Goal: Transaction & Acquisition: Purchase product/service

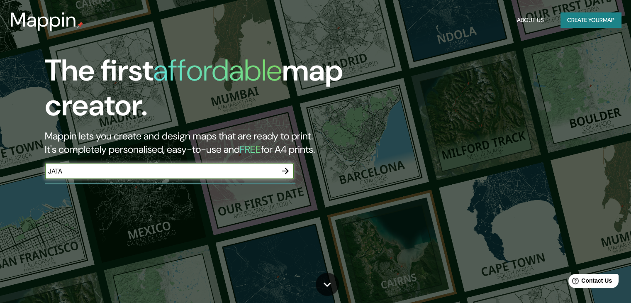
type input "JATAÍ"
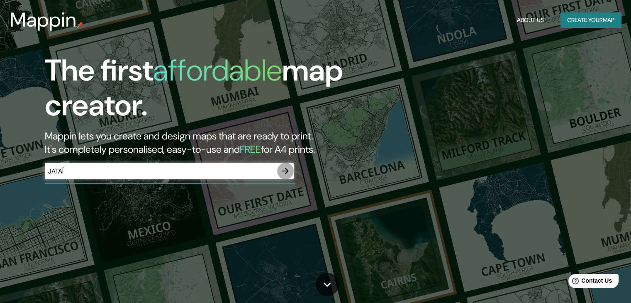
click at [289, 170] on icon "button" at bounding box center [285, 171] width 10 height 10
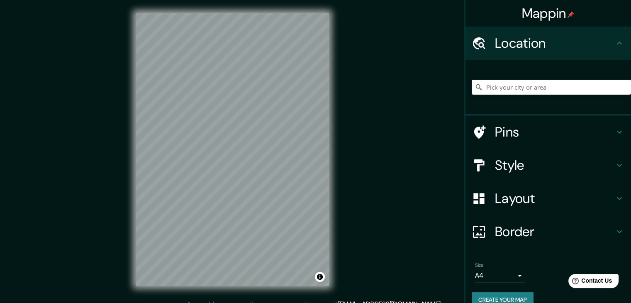
scroll to position [10, 0]
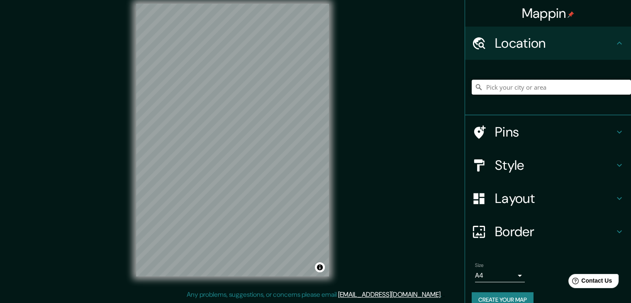
click at [548, 84] on input "Pick your city or area" at bounding box center [551, 87] width 159 height 15
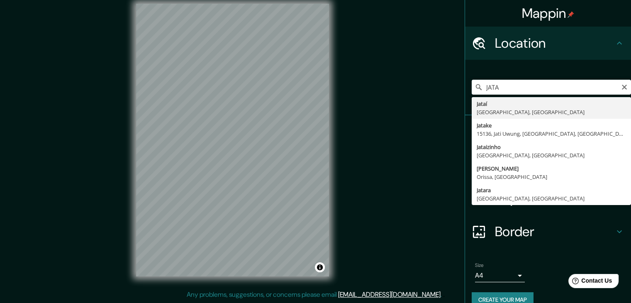
type input "[GEOGRAPHIC_DATA], [GEOGRAPHIC_DATA], [GEOGRAPHIC_DATA]"
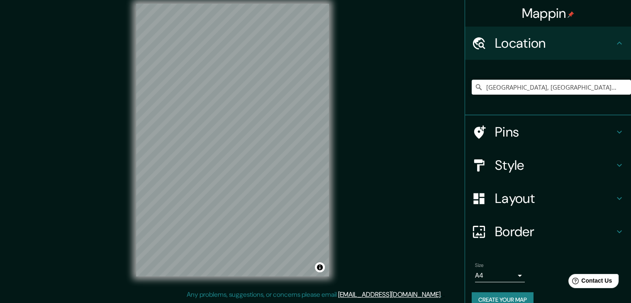
click at [478, 166] on icon at bounding box center [479, 165] width 15 height 15
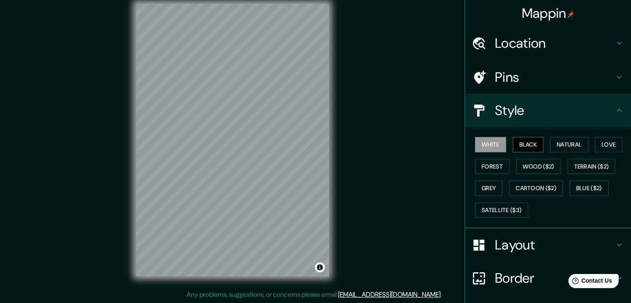
click at [519, 144] on button "Black" at bounding box center [528, 144] width 31 height 15
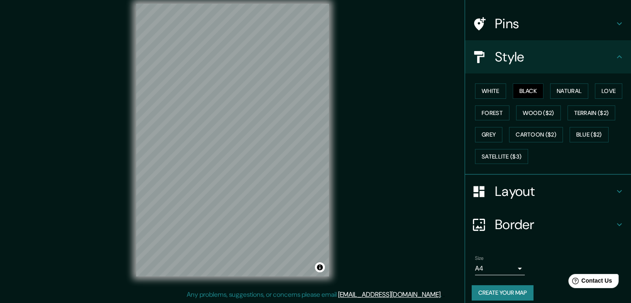
scroll to position [60, 0]
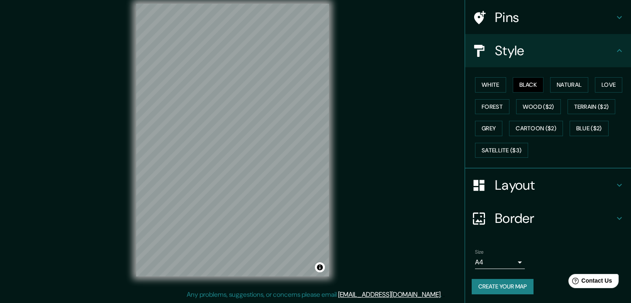
click at [506, 263] on body "Mappin Location [GEOGRAPHIC_DATA], [GEOGRAPHIC_DATA], [GEOGRAPHIC_DATA] Pins St…" at bounding box center [315, 141] width 631 height 303
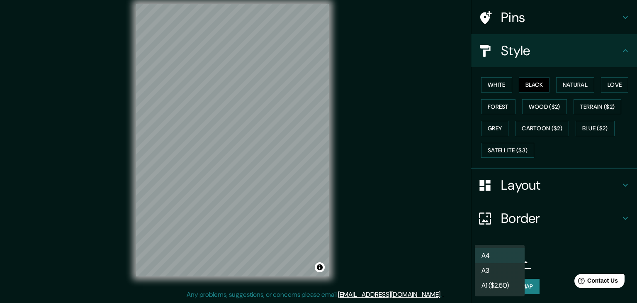
click at [504, 273] on li "A3" at bounding box center [500, 270] width 50 height 15
type input "a4"
